Goal: Find specific page/section: Find specific page/section

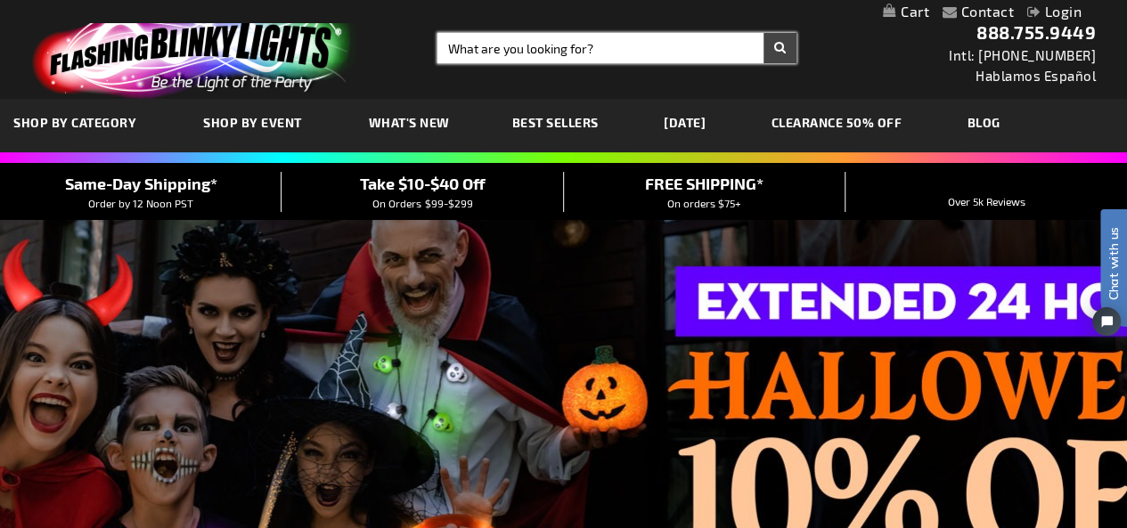
click at [549, 42] on input "Search" at bounding box center [617, 48] width 359 height 30
type input "[DATE]"
click at [764, 33] on button "Search" at bounding box center [780, 48] width 33 height 30
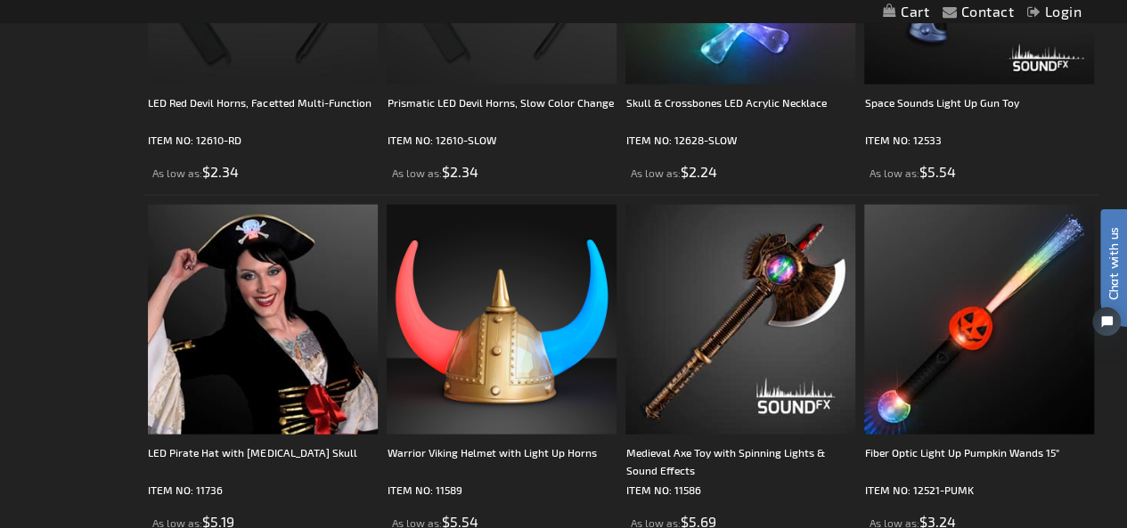
scroll to position [5689, 0]
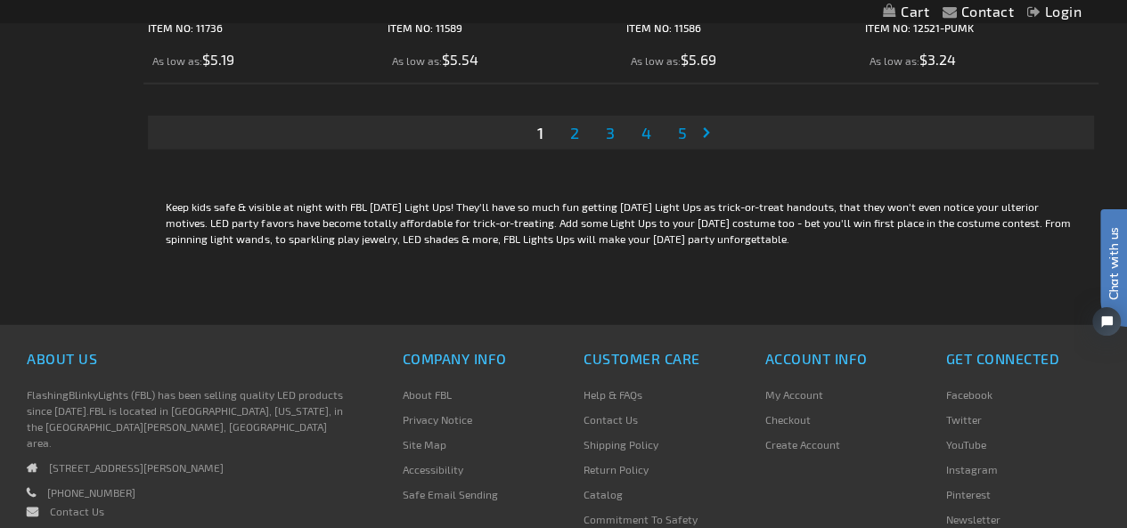
click at [570, 130] on span "2" at bounding box center [573, 133] width 9 height 20
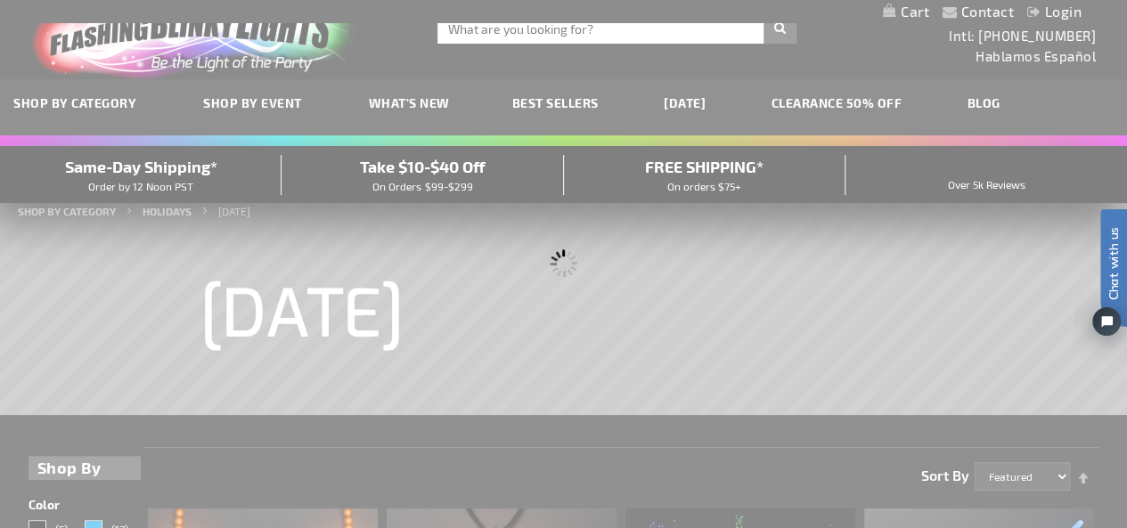
scroll to position [1, 0]
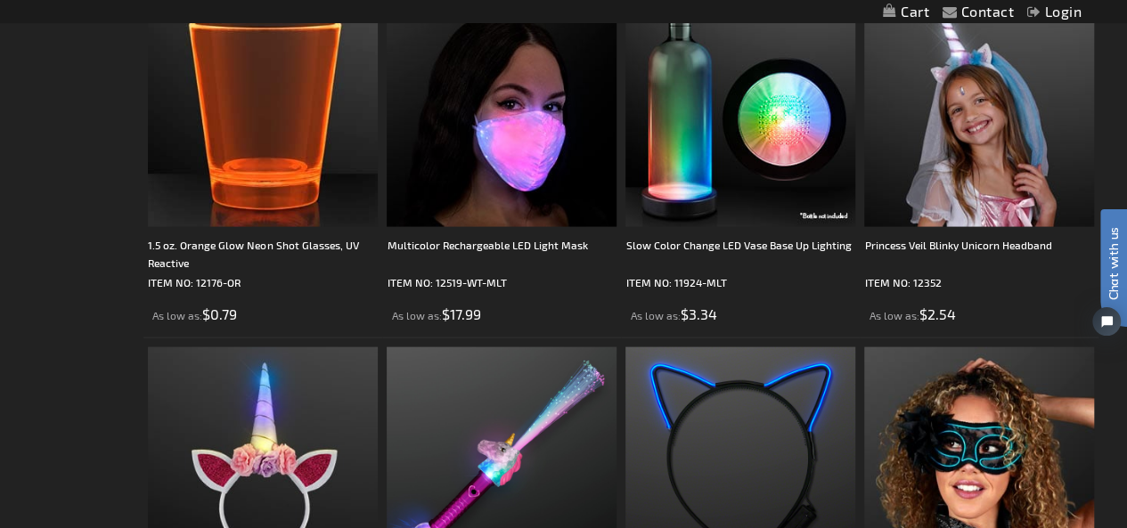
scroll to position [5547, 0]
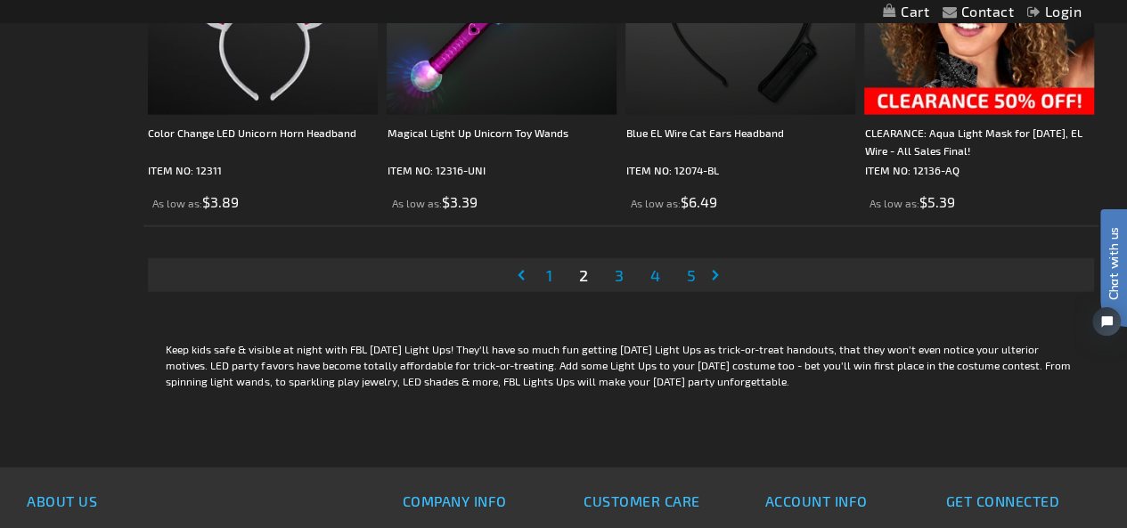
click at [617, 274] on span "3" at bounding box center [618, 276] width 9 height 20
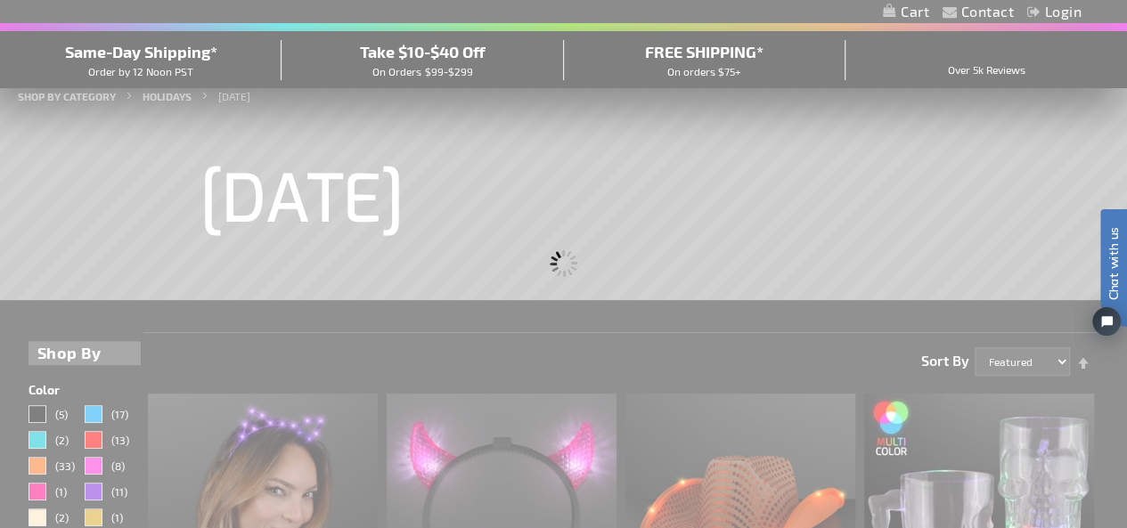
scroll to position [58, 0]
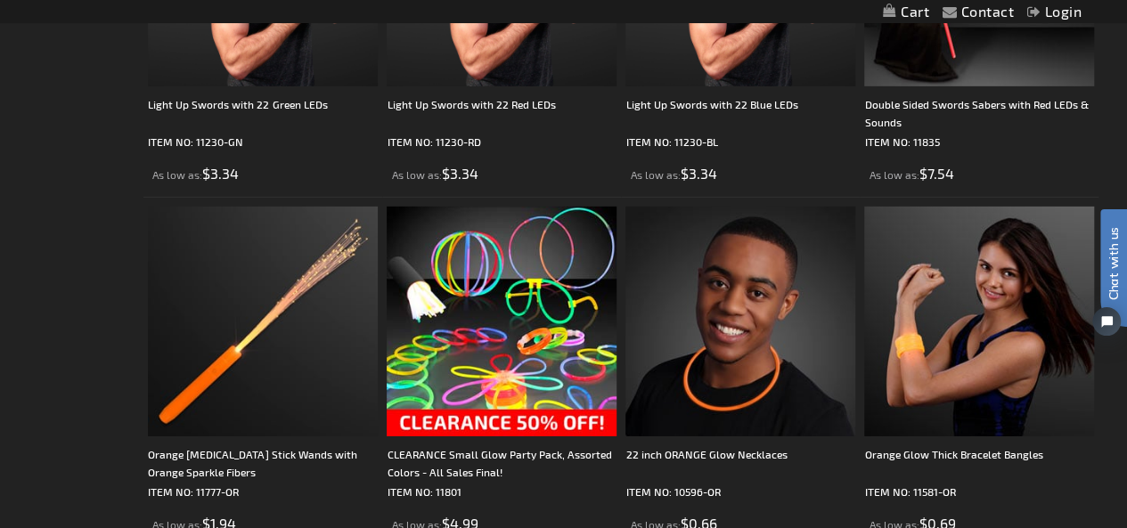
scroll to position [3235, 0]
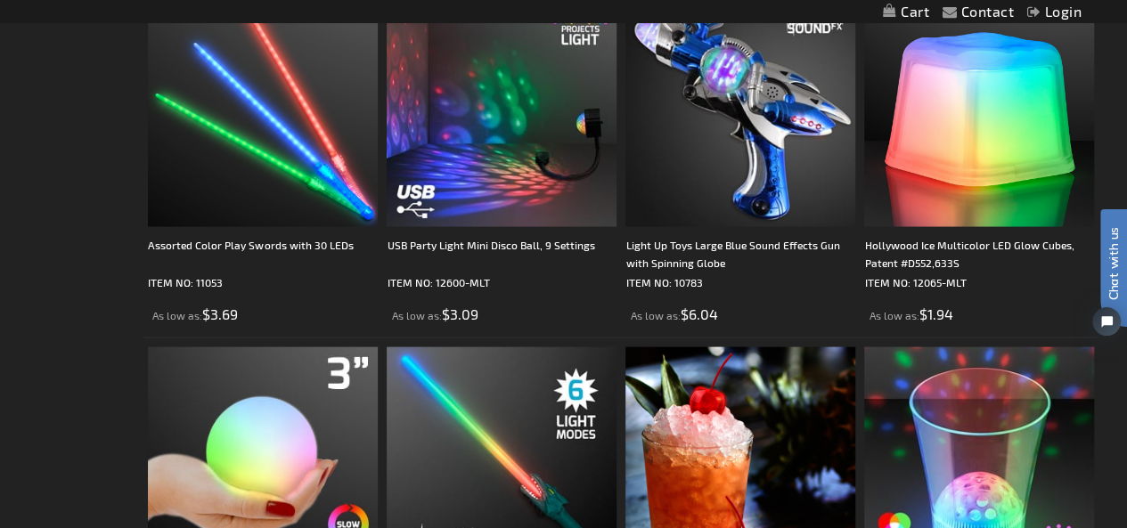
scroll to position [5547, 0]
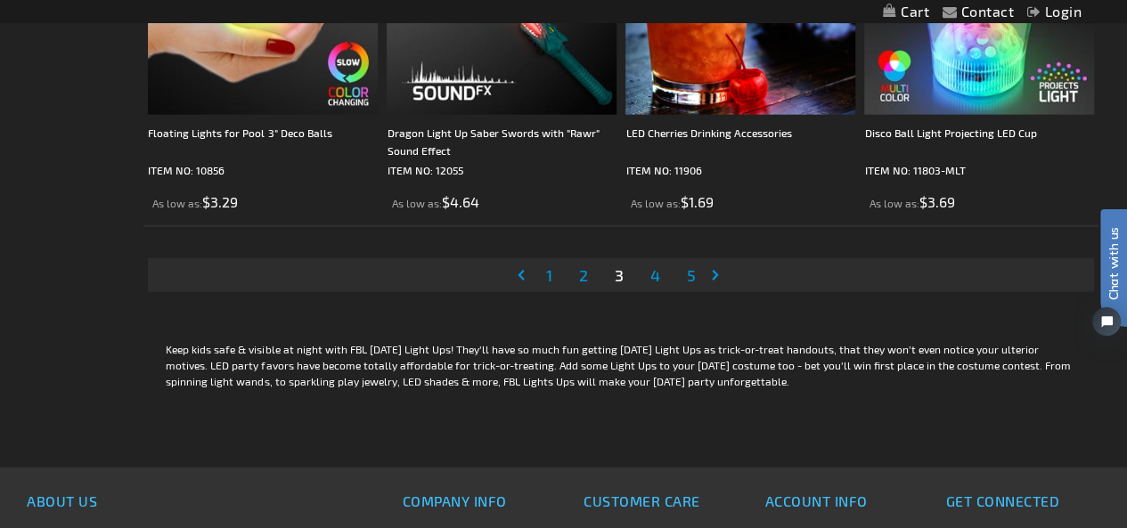
click at [652, 274] on span "4" at bounding box center [655, 276] width 10 height 20
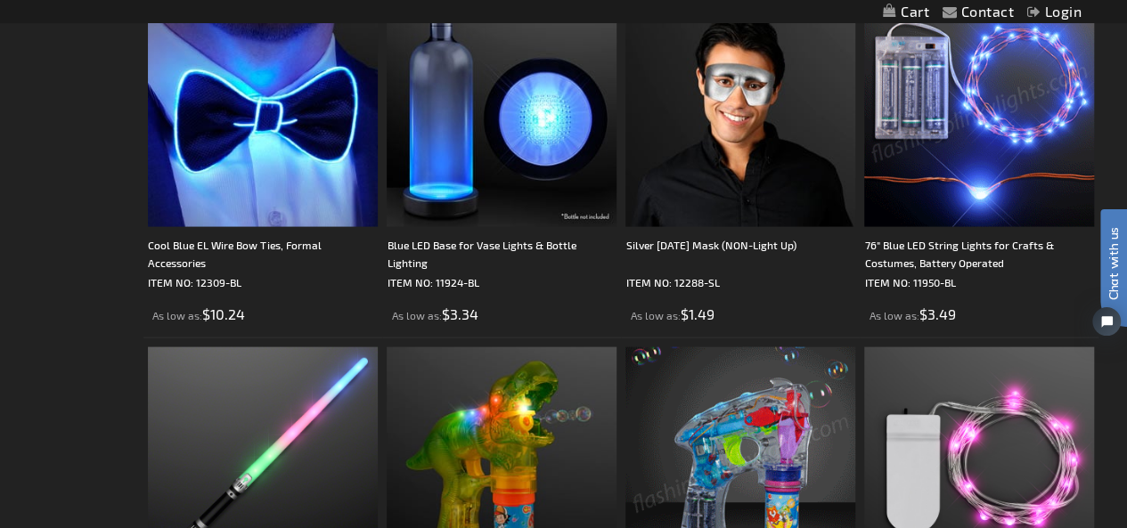
scroll to position [5547, 0]
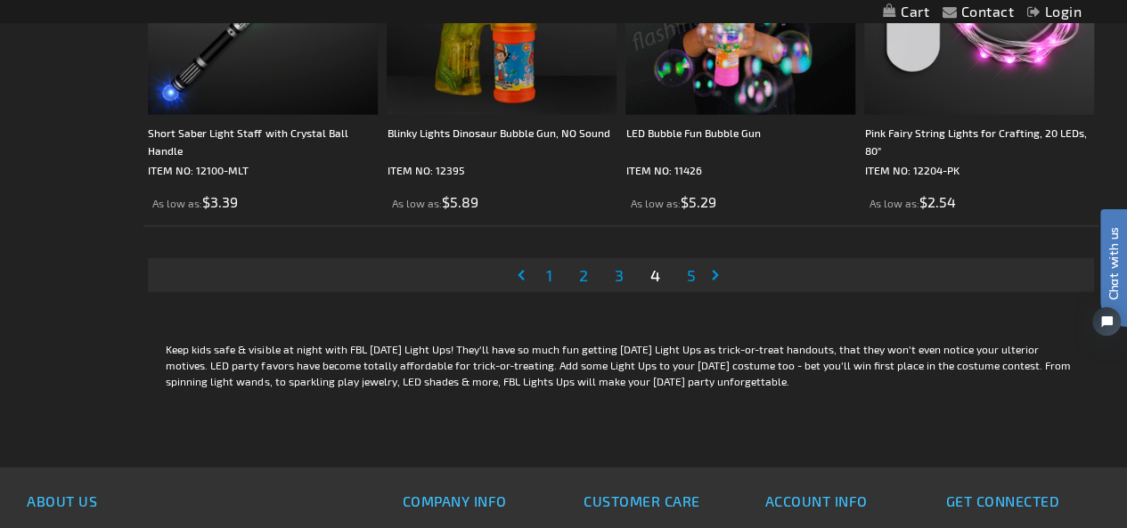
click at [684, 270] on link "Page 5" at bounding box center [691, 275] width 16 height 27
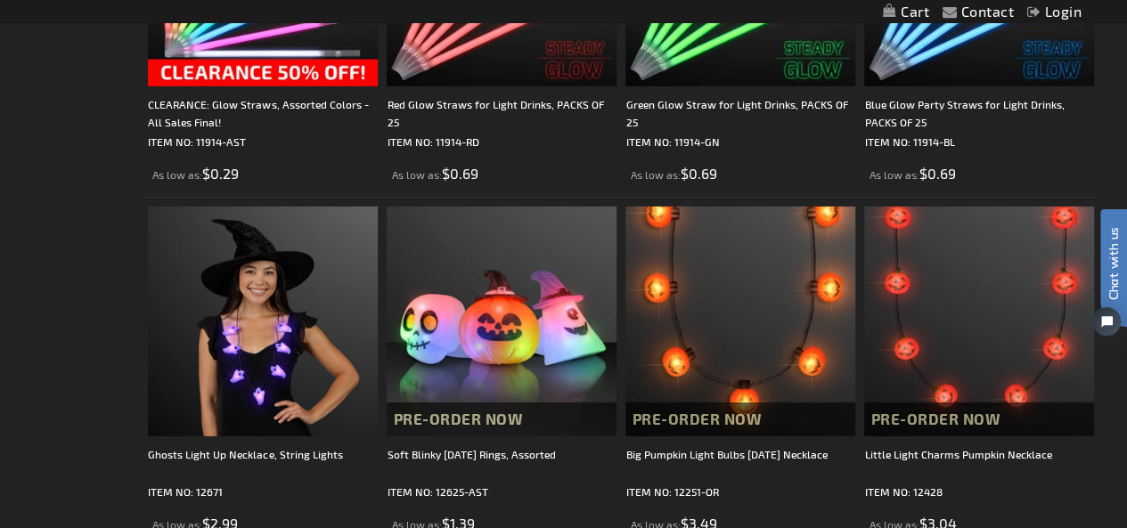
scroll to position [3235, 0]
